Goal: Task Accomplishment & Management: Complete application form

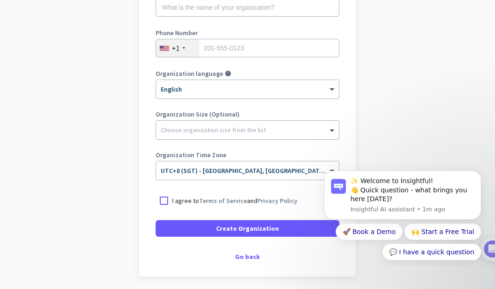
scroll to position [186, 0]
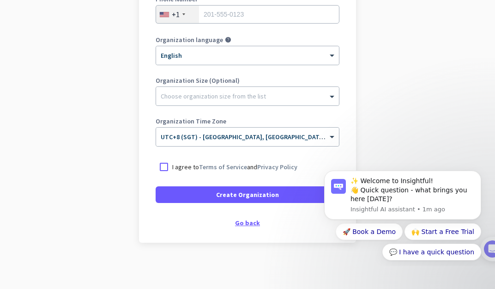
click at [251, 221] on div "Go back" at bounding box center [248, 222] width 184 height 6
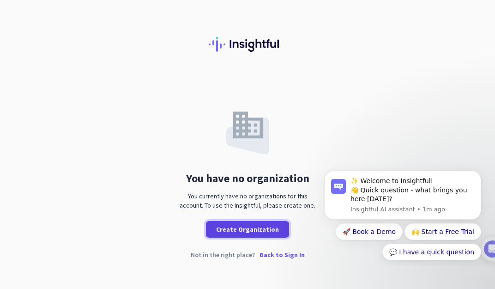
click at [273, 229] on span "Create Organization" at bounding box center [247, 229] width 63 height 9
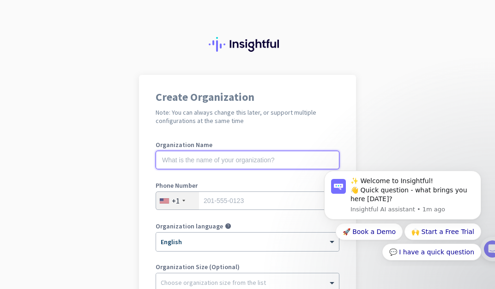
click at [292, 164] on input "text" at bounding box center [248, 160] width 184 height 18
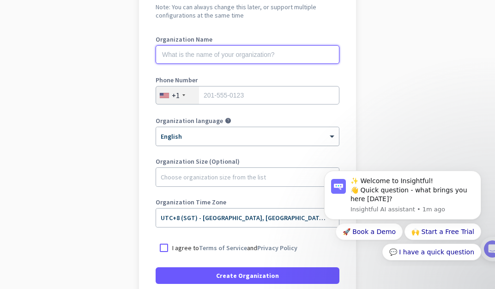
scroll to position [123, 0]
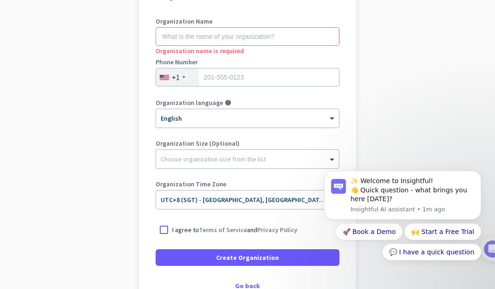
click at [428, 111] on app-onboarding-organization "Create Organization Note: You can always change this later, or support multiple…" at bounding box center [247, 151] width 495 height 400
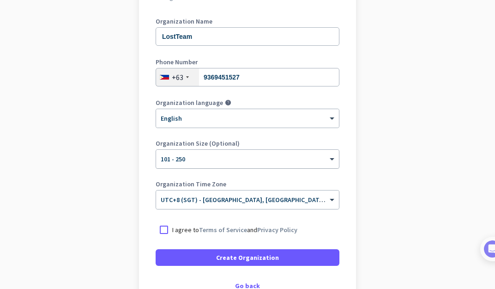
scroll to position [186, 0]
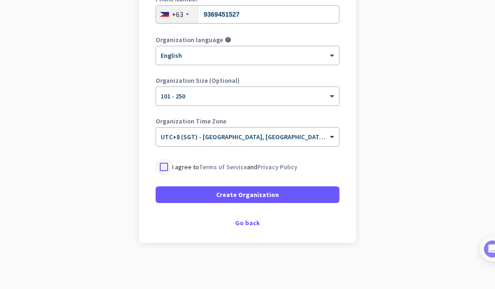
click at [160, 164] on div at bounding box center [164, 166] width 17 height 17
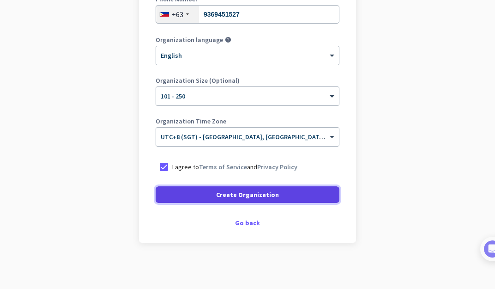
click at [228, 189] on span at bounding box center [248, 194] width 184 height 22
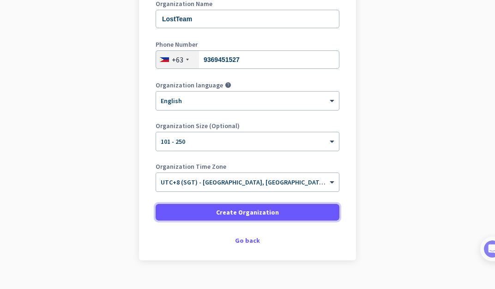
scroll to position [158, 0]
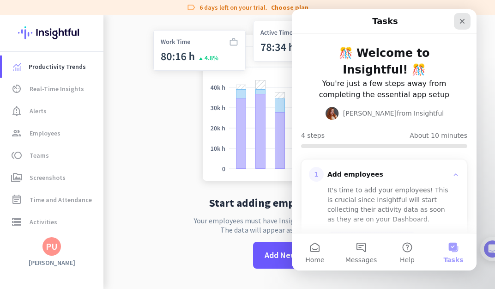
click at [467, 19] on div "Close" at bounding box center [462, 21] width 17 height 17
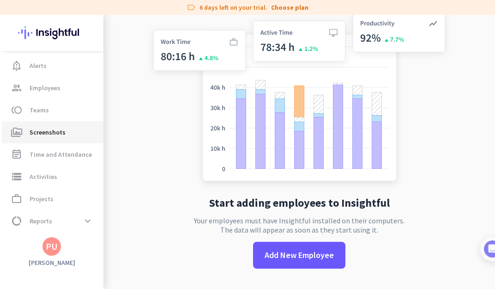
scroll to position [66, 0]
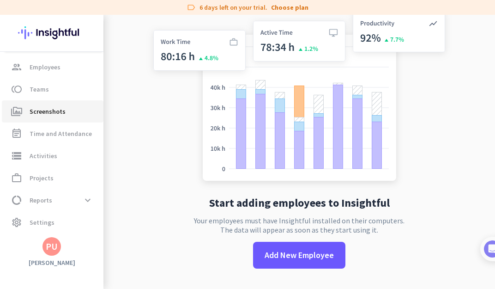
click at [67, 120] on link "perm_media Screenshots" at bounding box center [53, 111] width 102 height 22
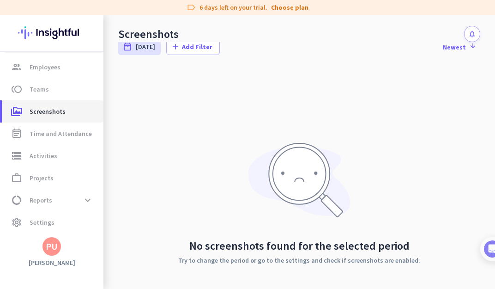
scroll to position [31, 0]
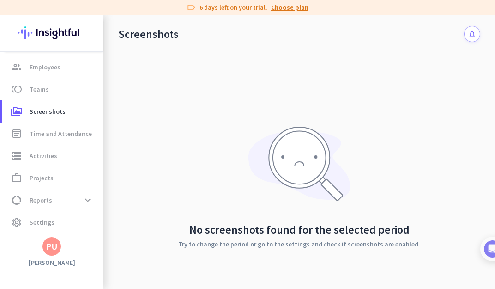
click at [294, 8] on link "Choose plan" at bounding box center [289, 7] width 37 height 9
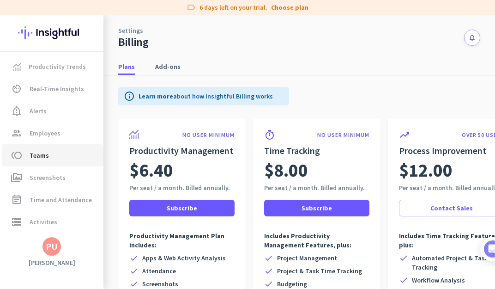
click at [69, 154] on span "toll Teams" at bounding box center [52, 155] width 87 height 11
